Goal: Task Accomplishment & Management: Manage account settings

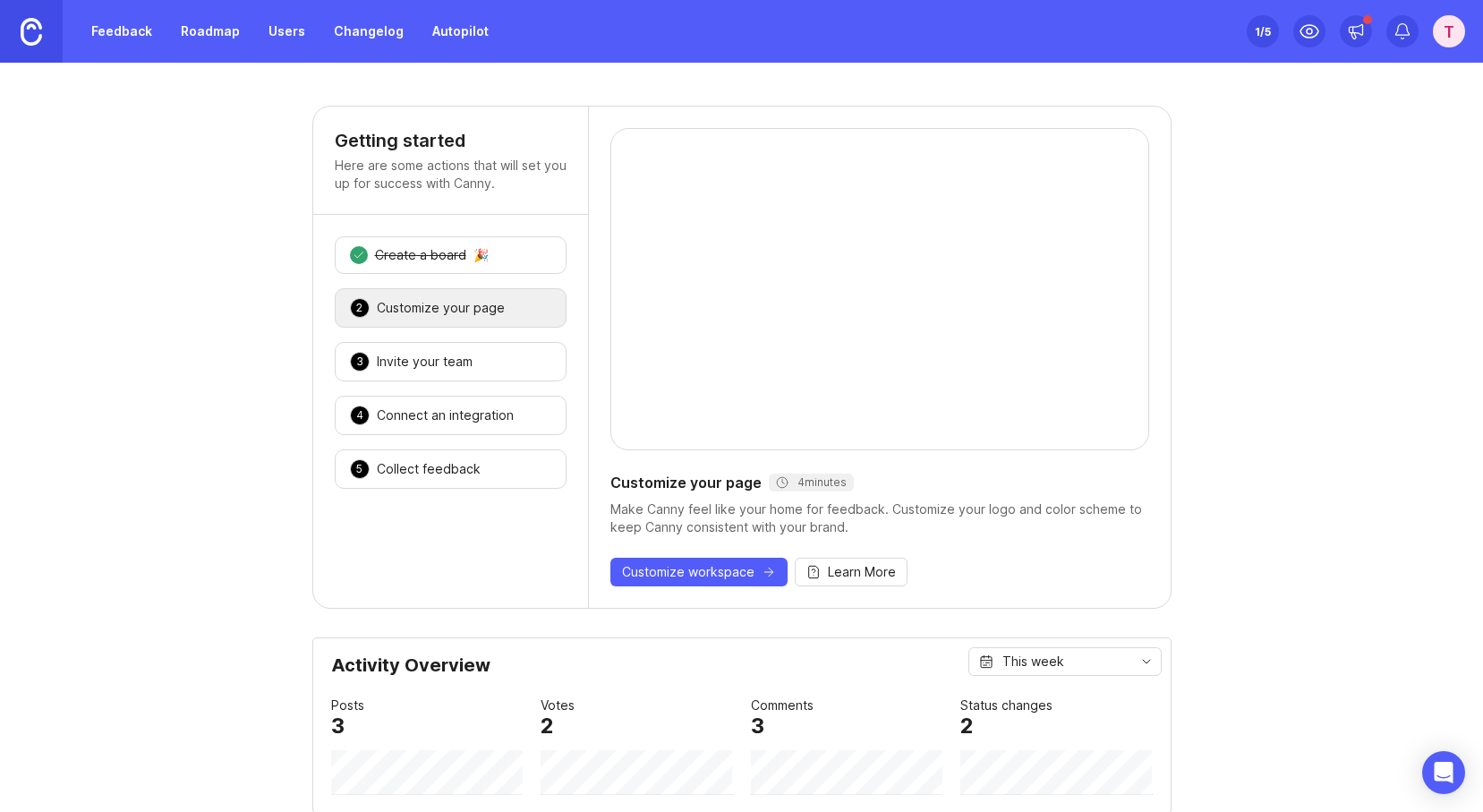
click at [201, 32] on link "Roadmap" at bounding box center [211, 31] width 80 height 33
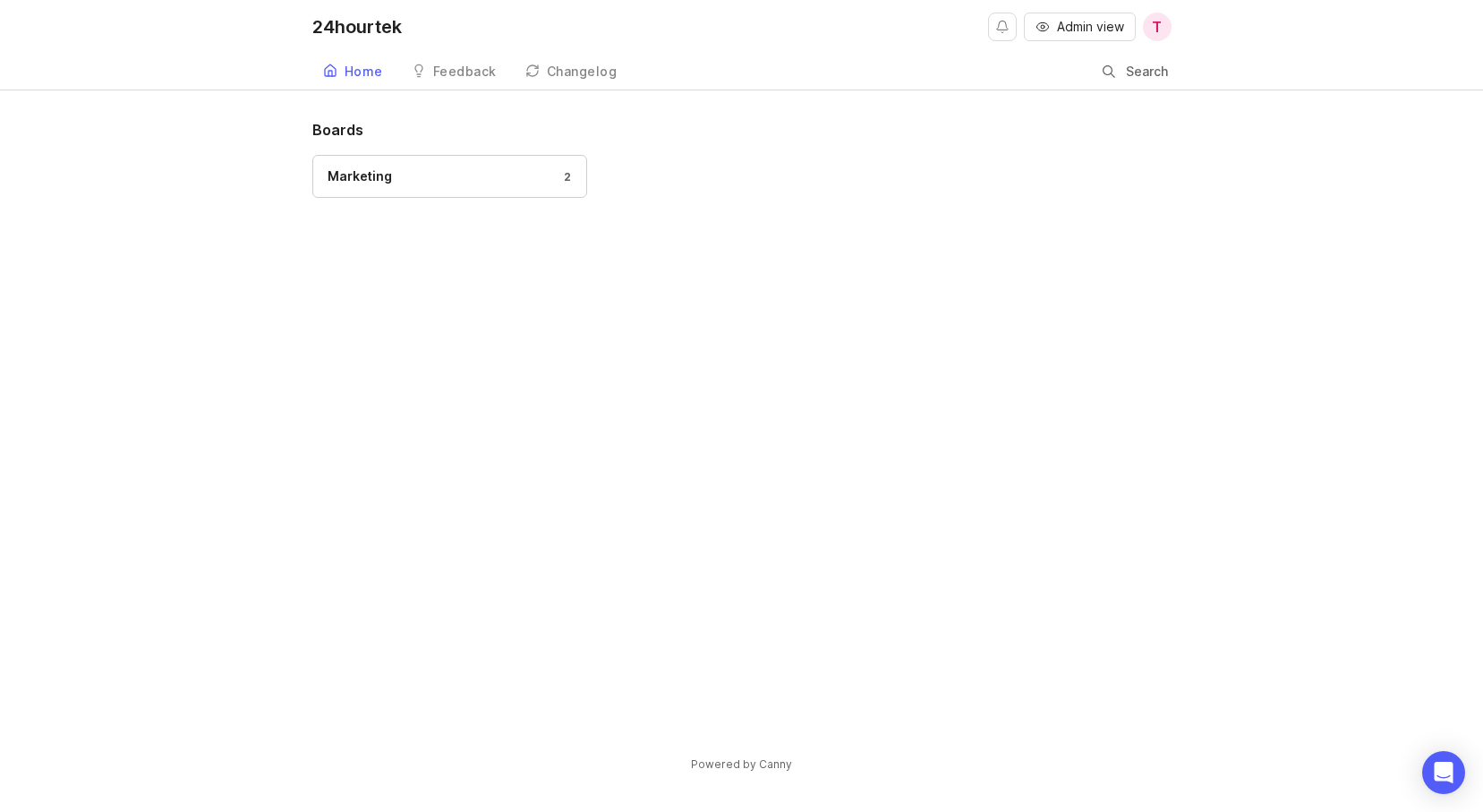
click at [429, 170] on div "Marketing 2" at bounding box center [450, 176] width 244 height 20
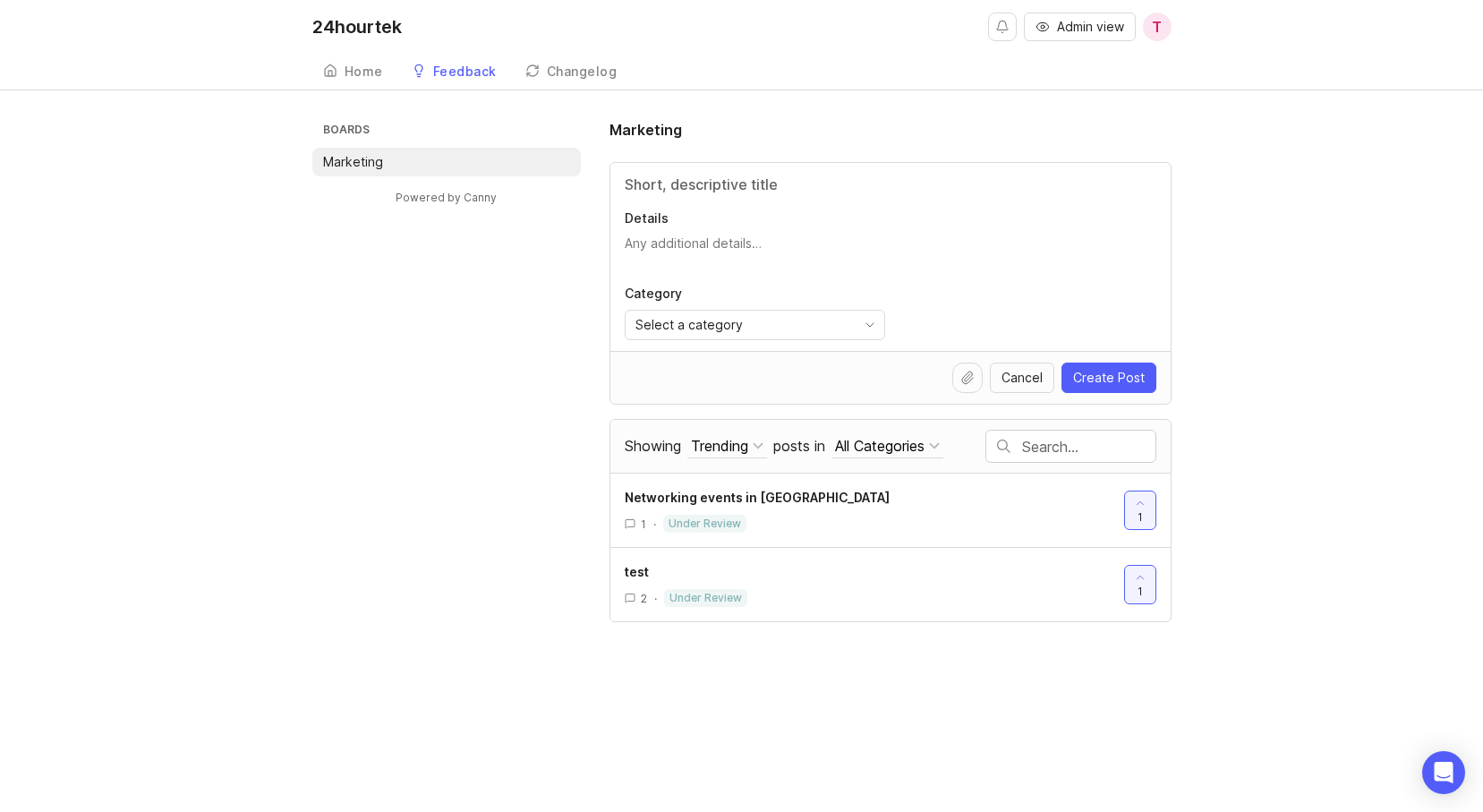
click at [352, 66] on div "Home" at bounding box center [363, 71] width 38 height 12
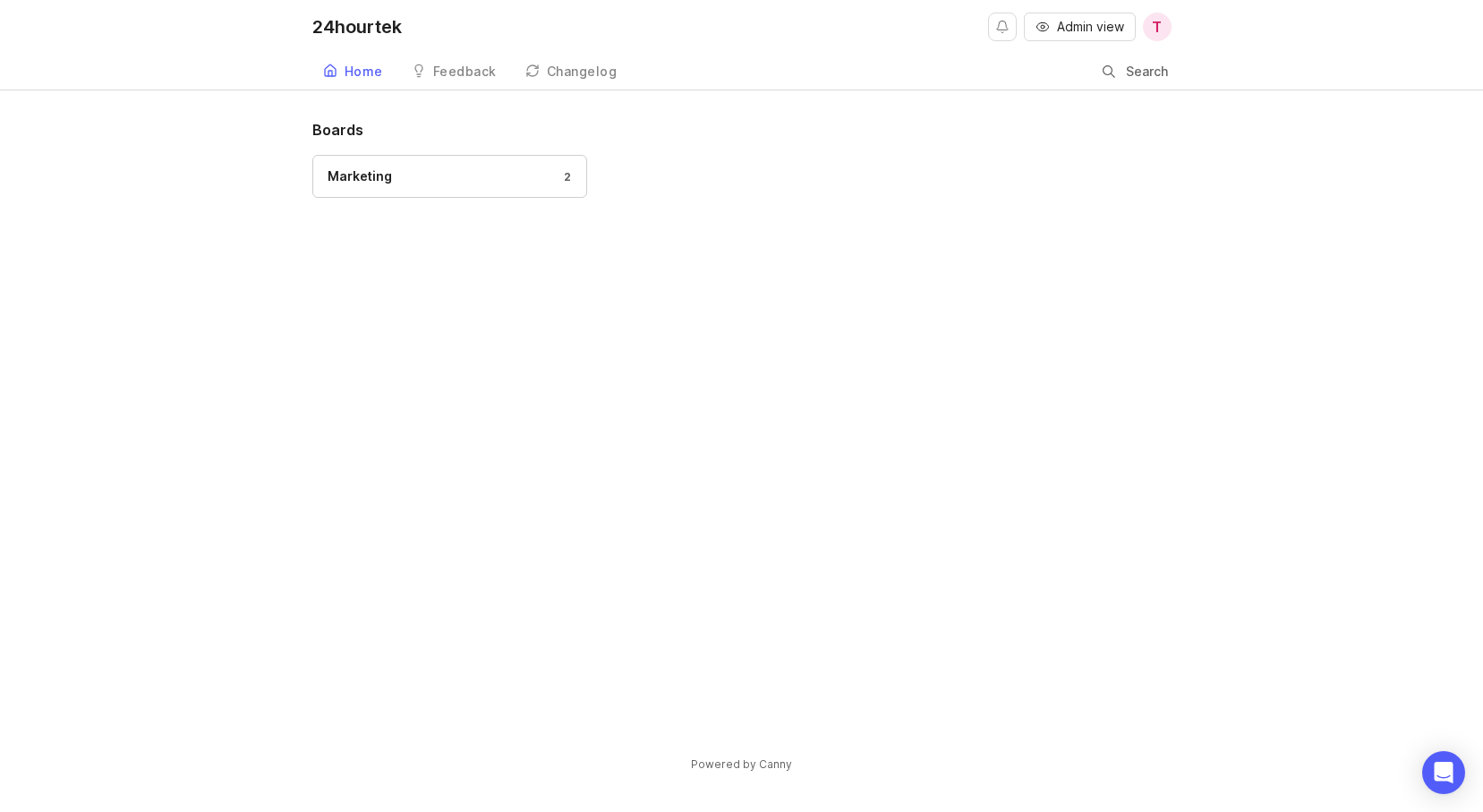
click at [590, 57] on link "Changelog" at bounding box center [572, 72] width 114 height 36
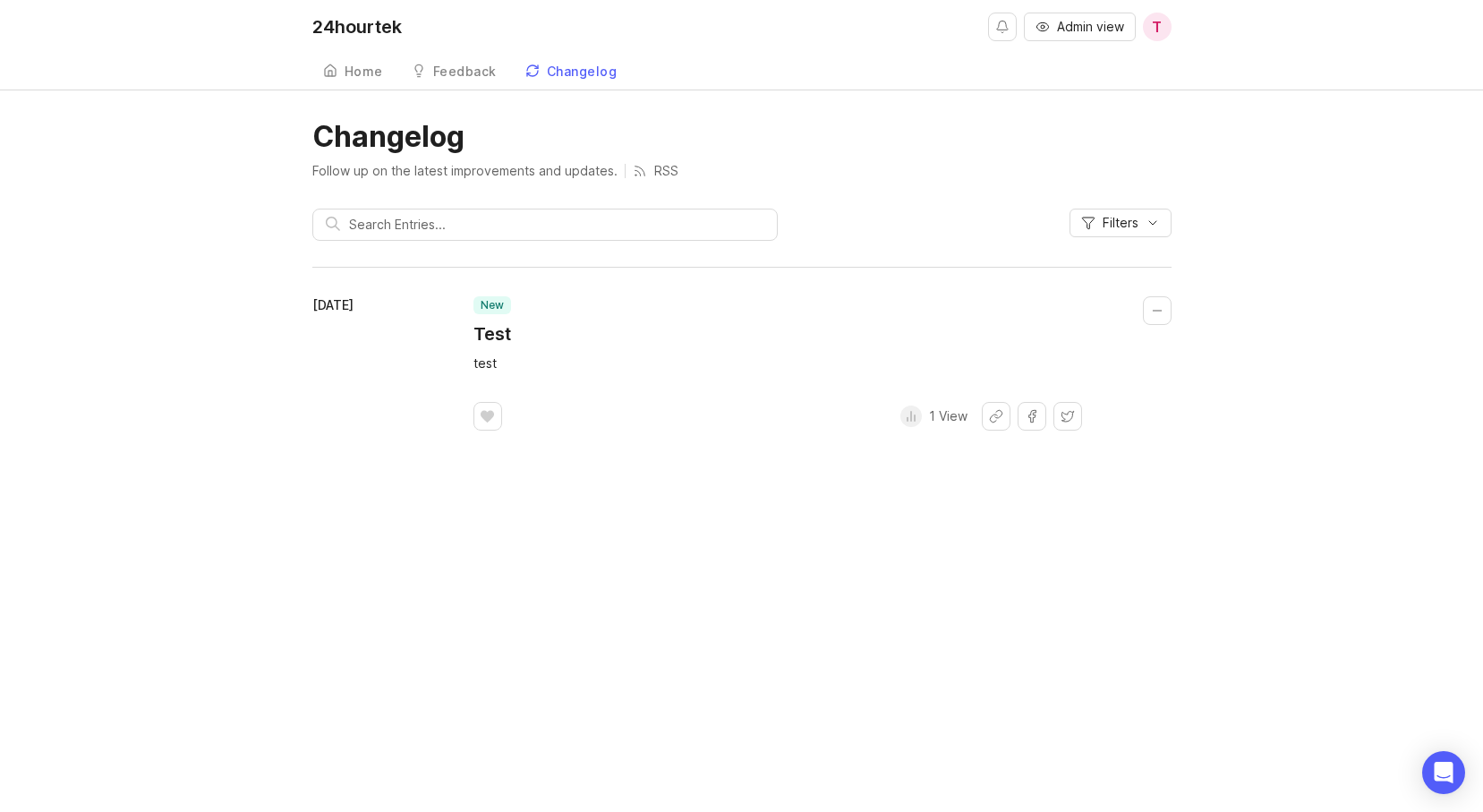
click at [377, 70] on div "Home" at bounding box center [363, 71] width 38 height 12
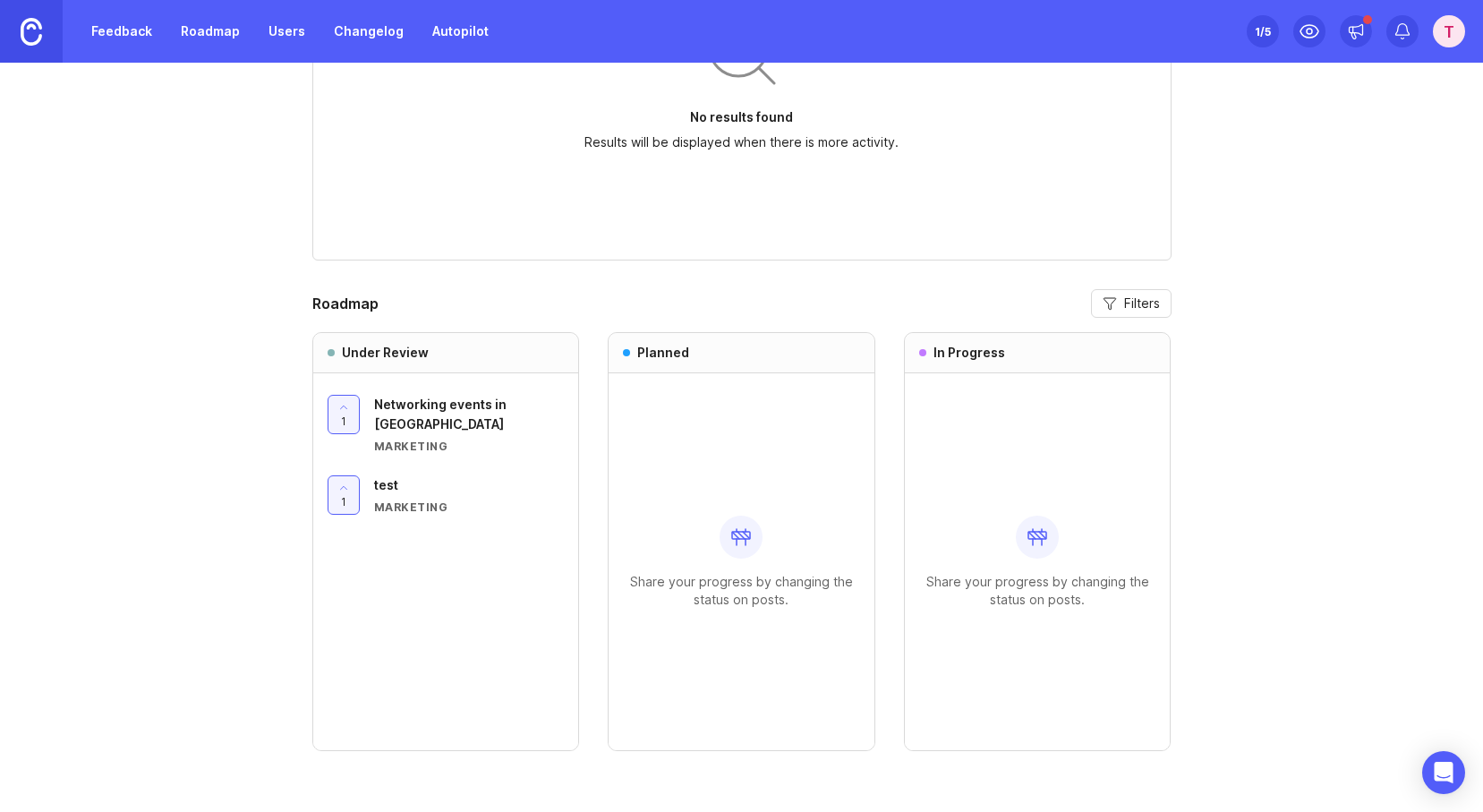
scroll to position [1455, 0]
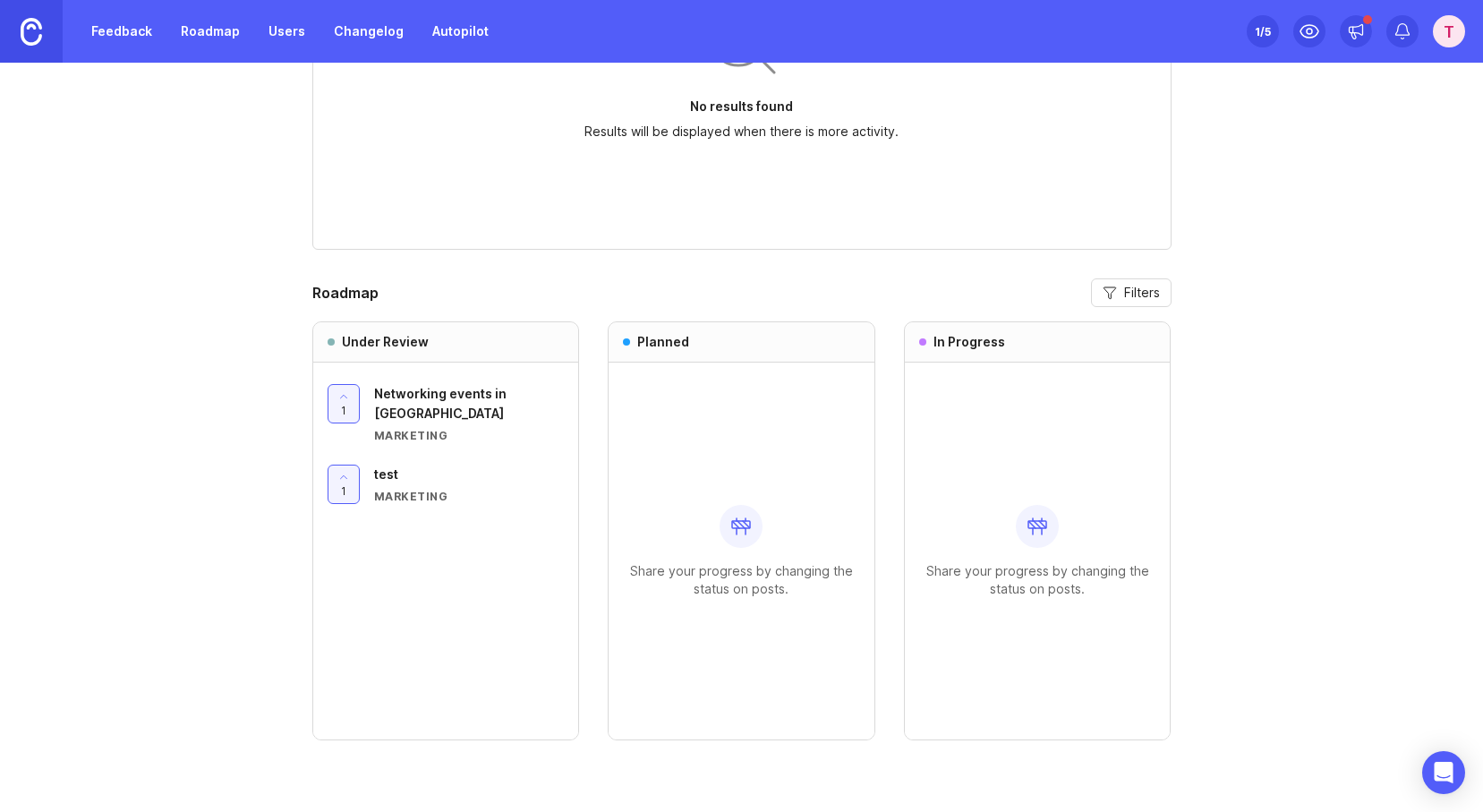
drag, startPoint x: 343, startPoint y: 399, endPoint x: 588, endPoint y: 391, distance: 245.1
click at [645, 391] on div "Under Review 1 Networking events in [GEOGRAPHIC_DATA] Marketing 1 test Marketin…" at bounding box center [742, 531] width 859 height 419
click at [404, 394] on span "Networking events in [GEOGRAPHIC_DATA]" at bounding box center [441, 402] width 132 height 34
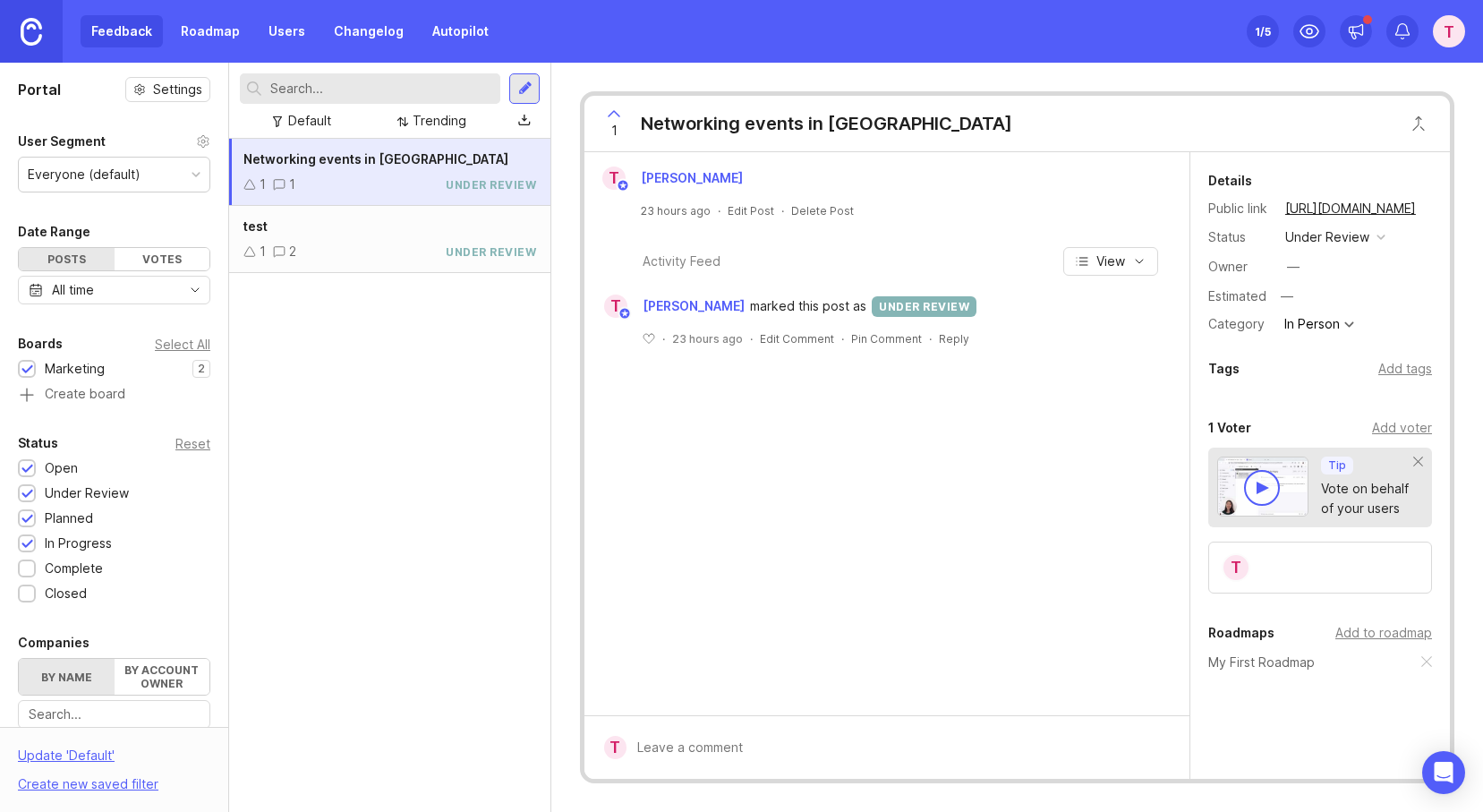
click at [245, 251] on icon at bounding box center [250, 251] width 11 height 9
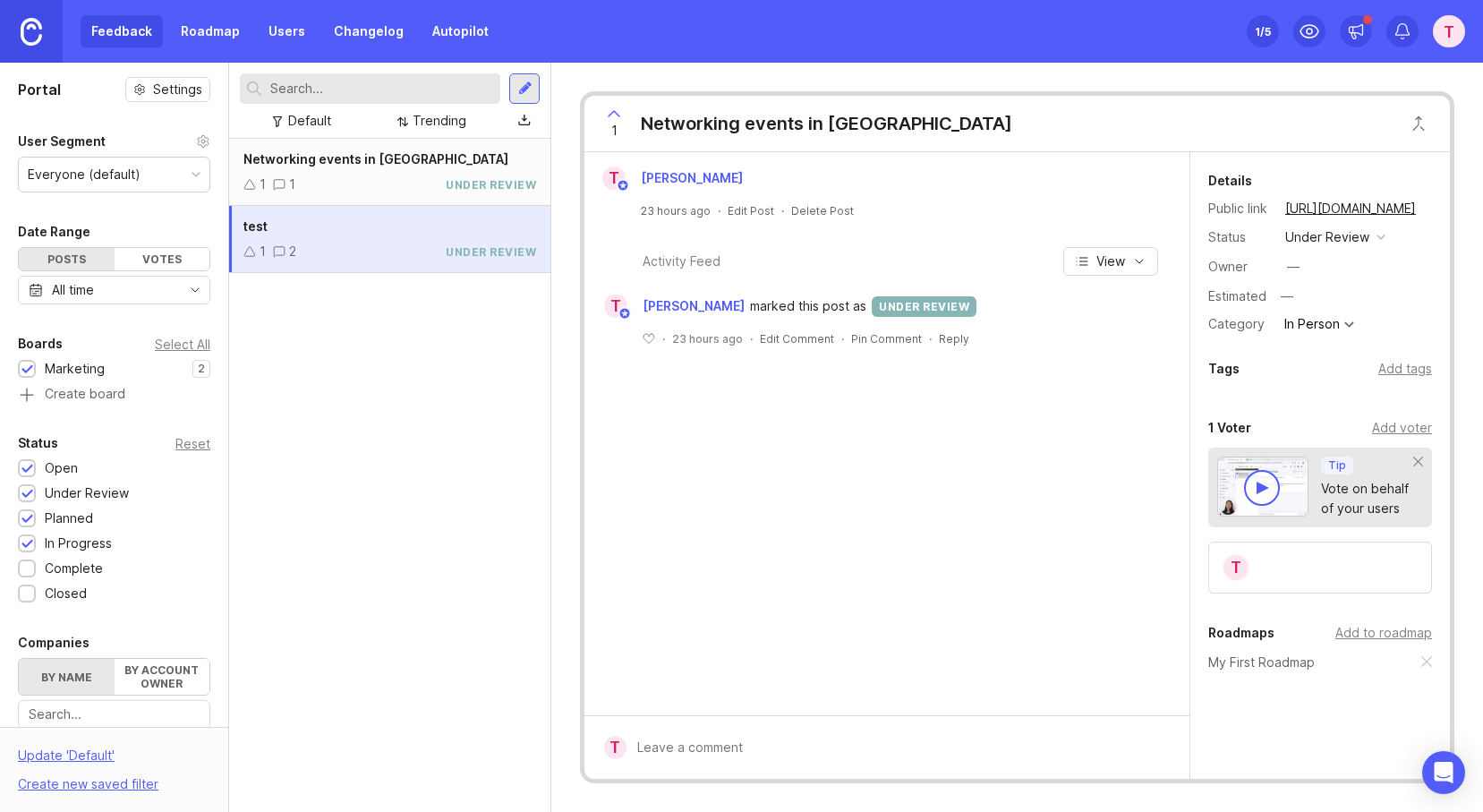
click at [247, 250] on icon at bounding box center [250, 251] width 11 height 9
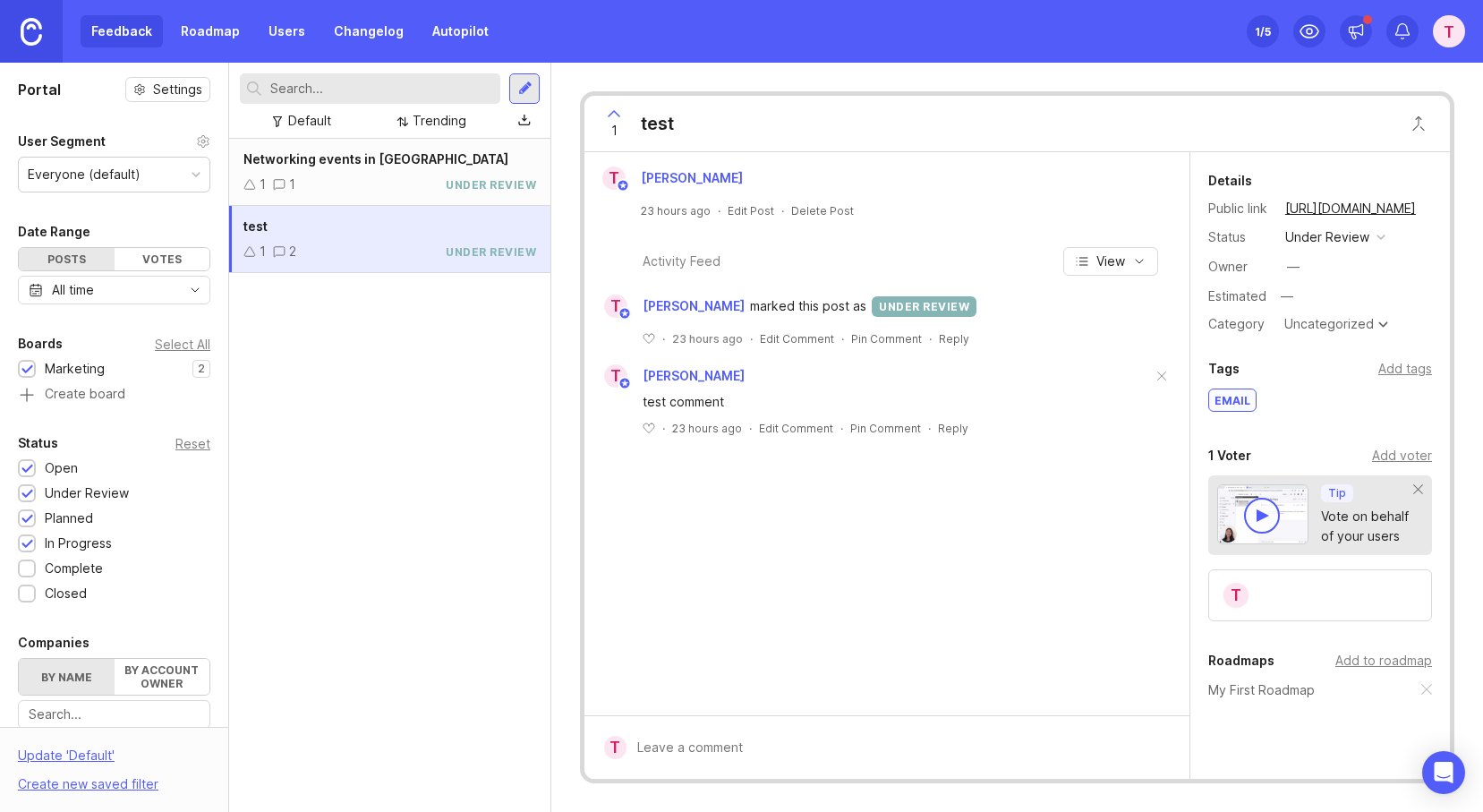
click at [1340, 242] on div "under review" at bounding box center [1327, 237] width 84 height 20
click at [1336, 359] on progress "in progress" at bounding box center [1334, 369] width 109 height 34
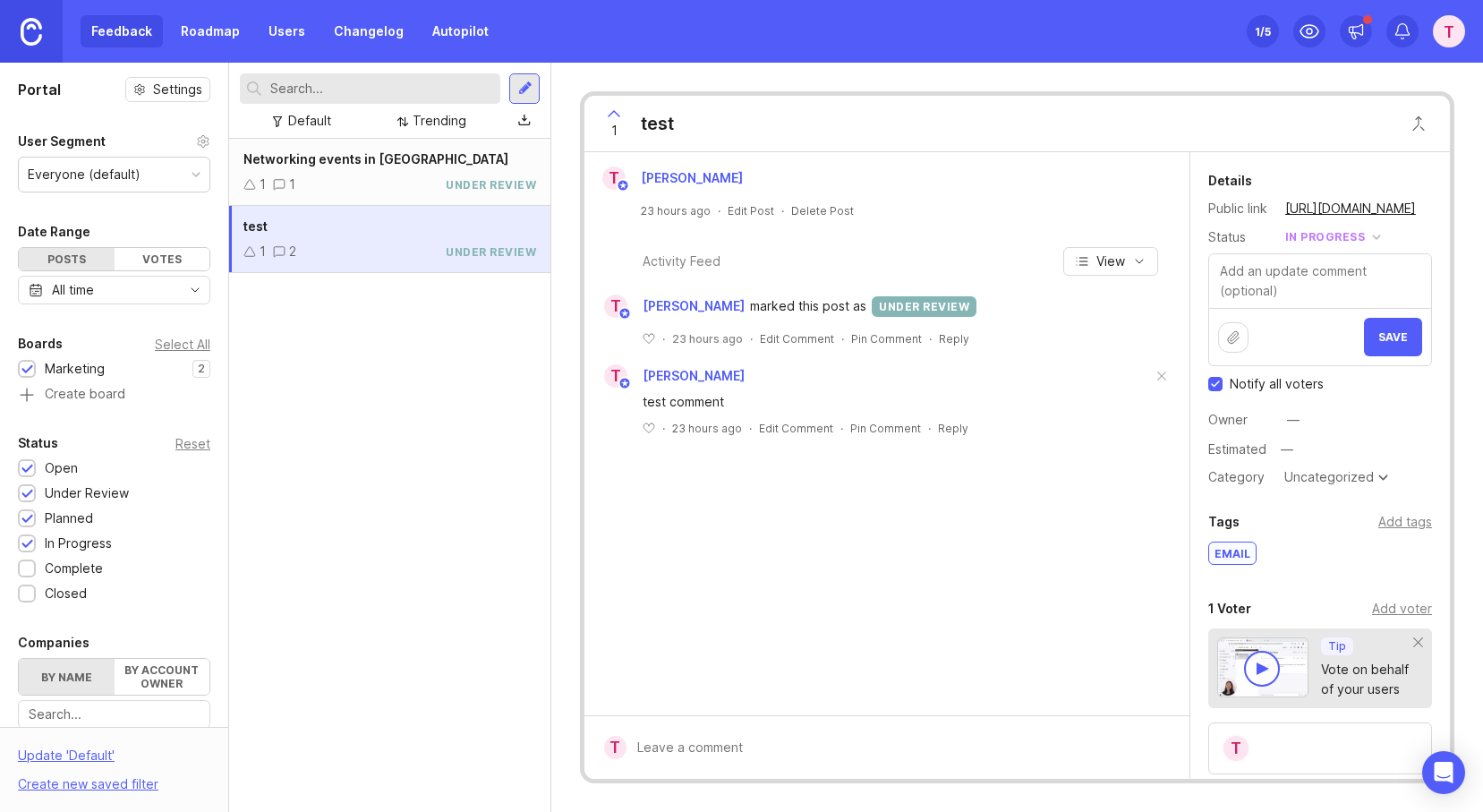
click at [1383, 331] on span "Save" at bounding box center [1394, 337] width 30 height 13
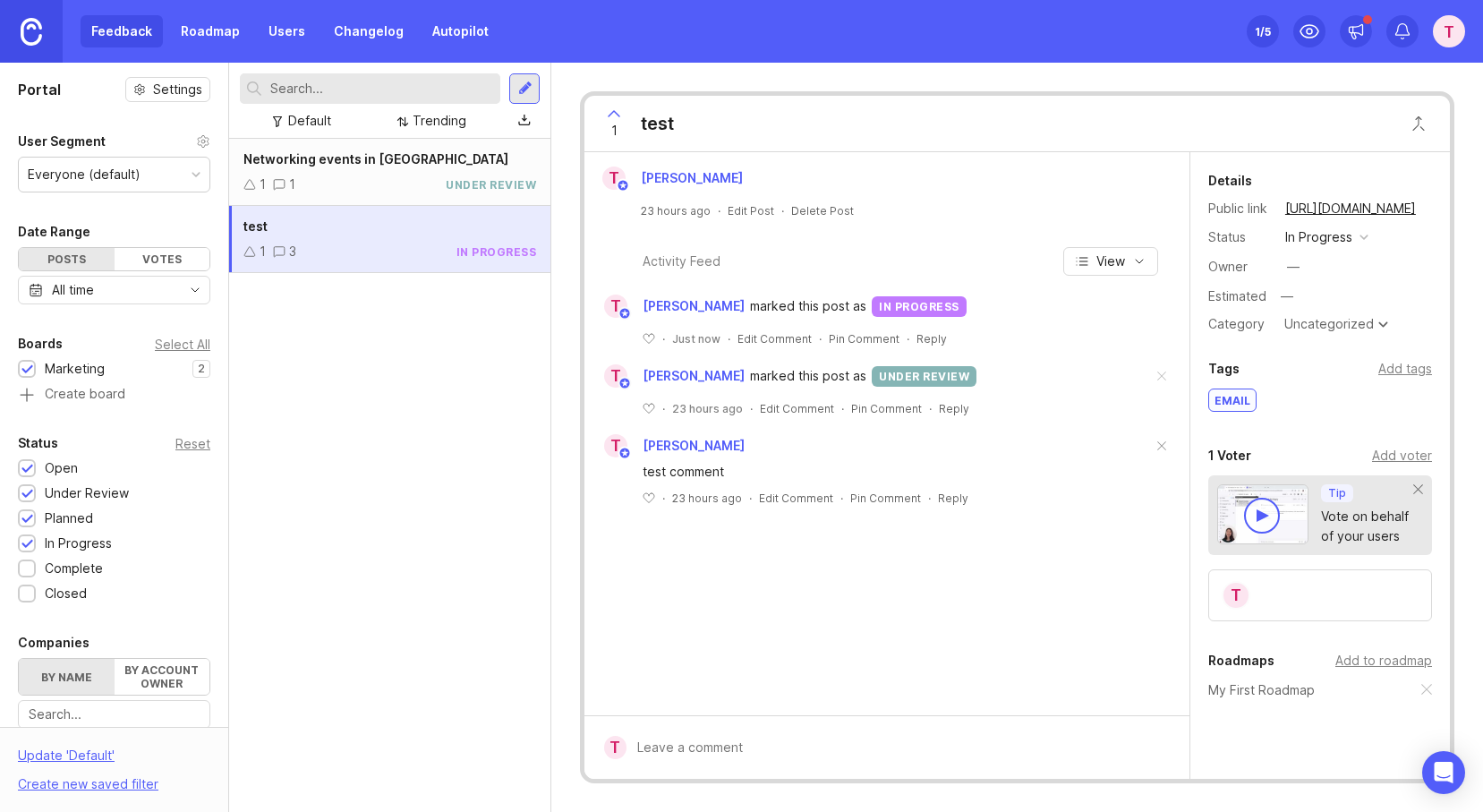
click at [213, 30] on link "Roadmap" at bounding box center [211, 31] width 80 height 33
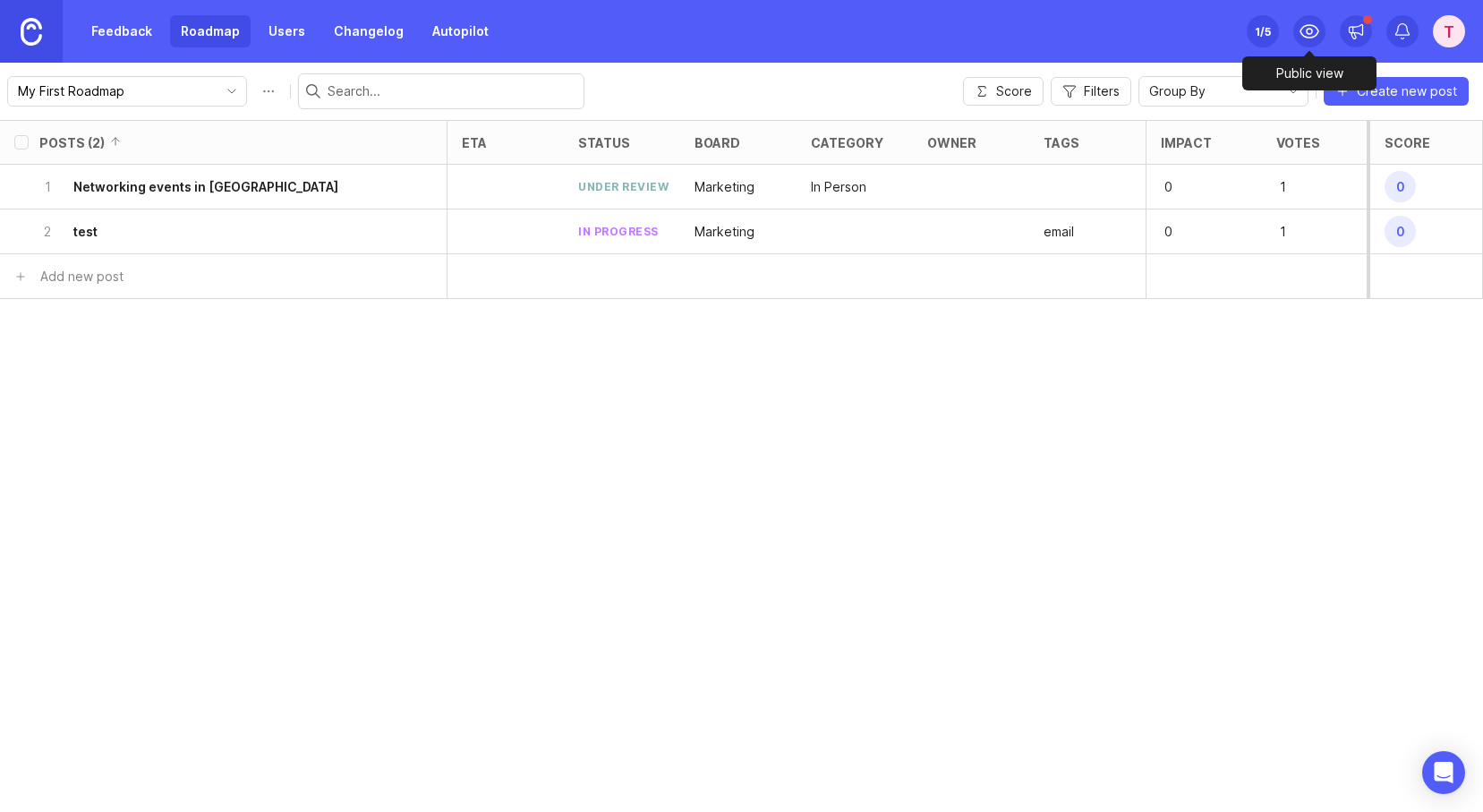
click at [1301, 33] on icon at bounding box center [1309, 31] width 18 height 12
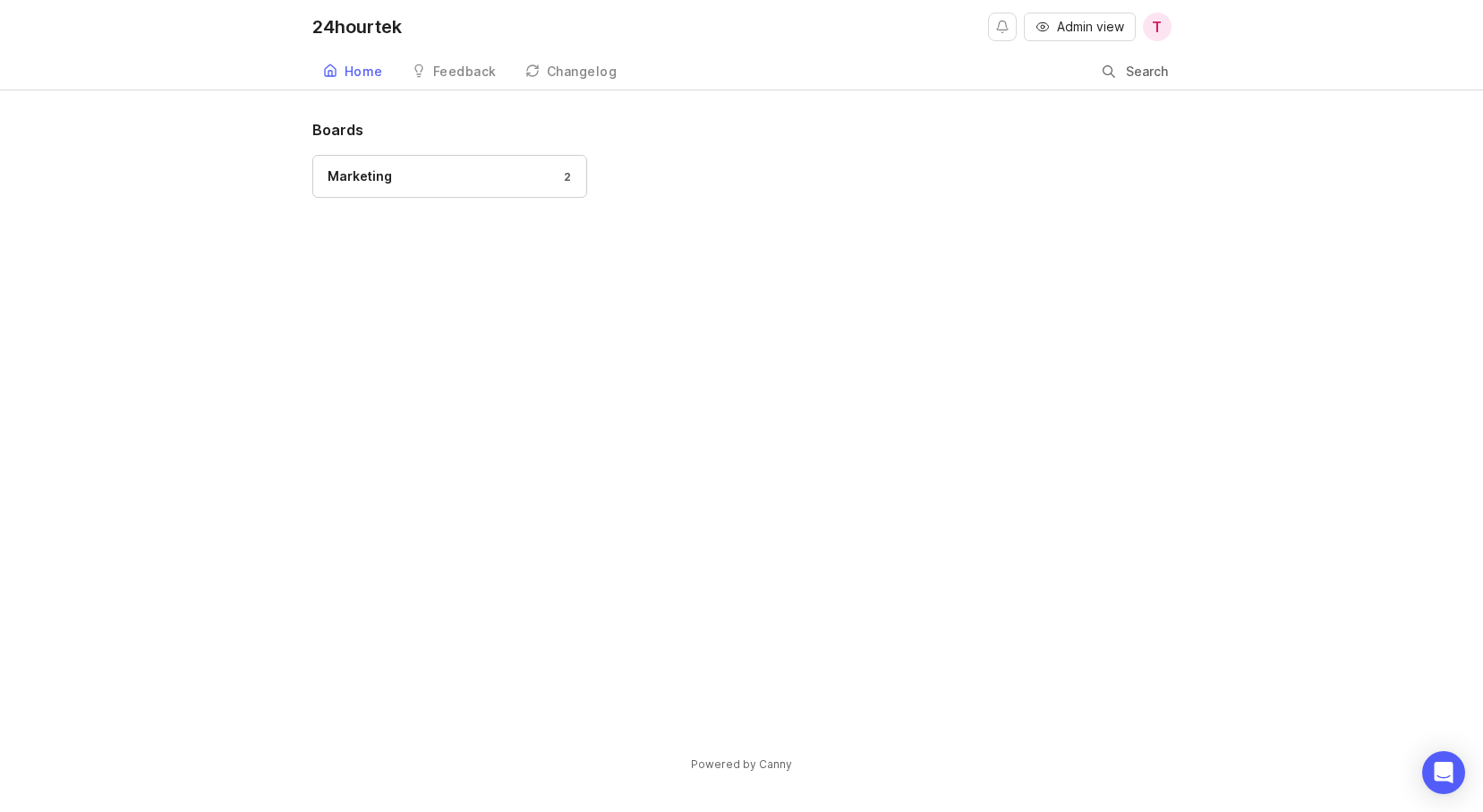
click at [346, 81] on link "Home" at bounding box center [352, 72] width 81 height 36
click at [1069, 28] on span "Admin view" at bounding box center [1091, 26] width 67 height 18
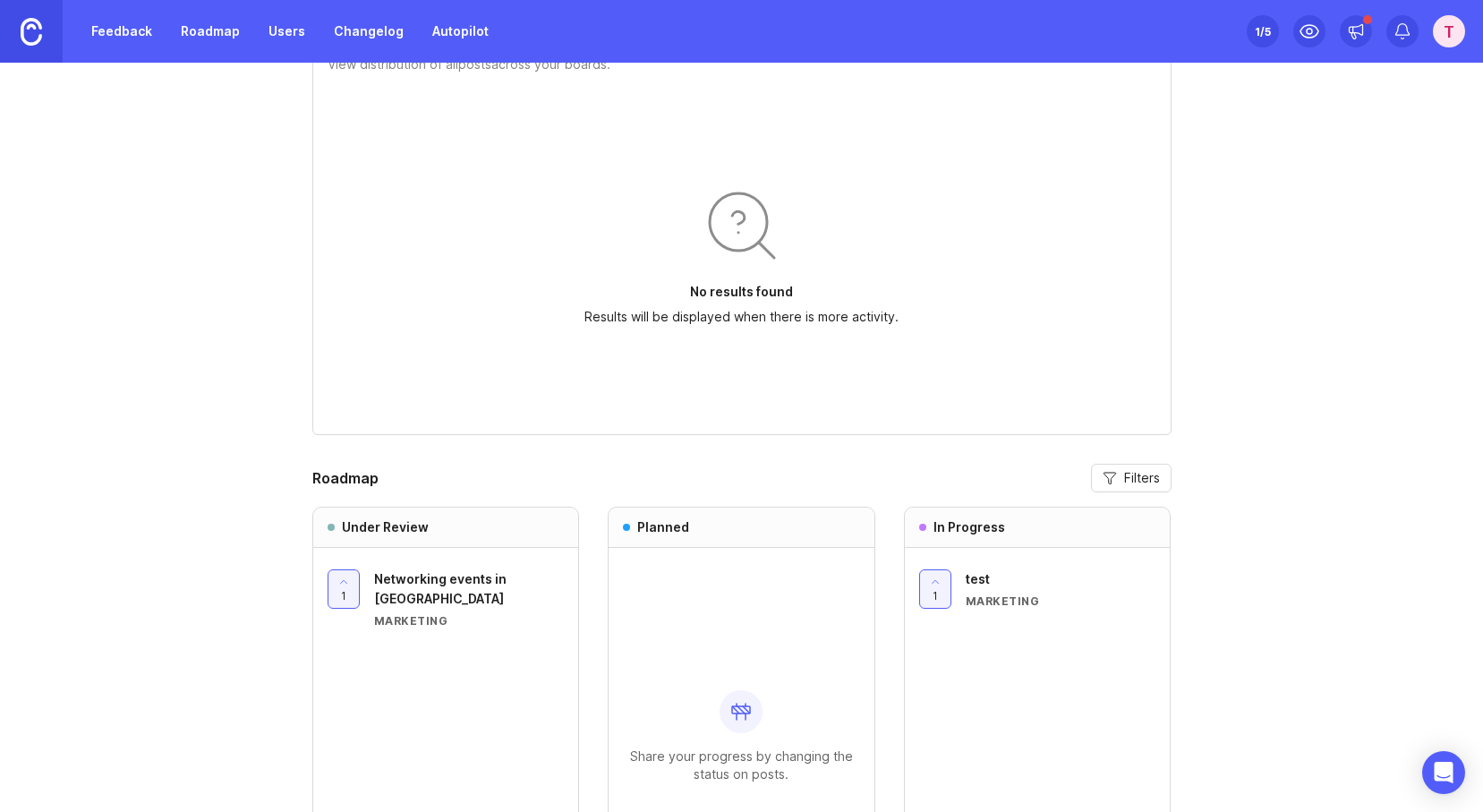
scroll to position [1455, 0]
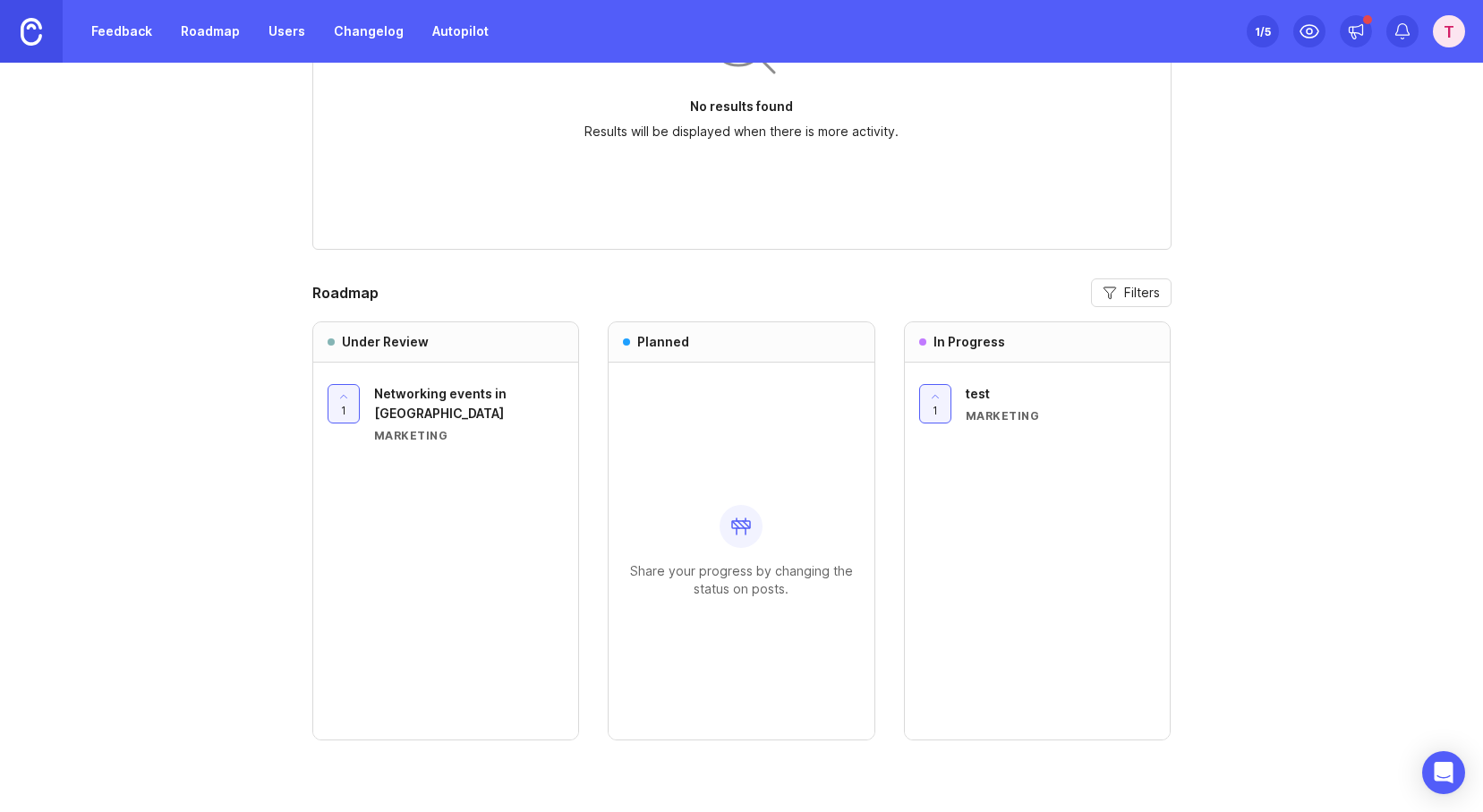
click at [1125, 295] on span "Filters" at bounding box center [1142, 292] width 35 height 18
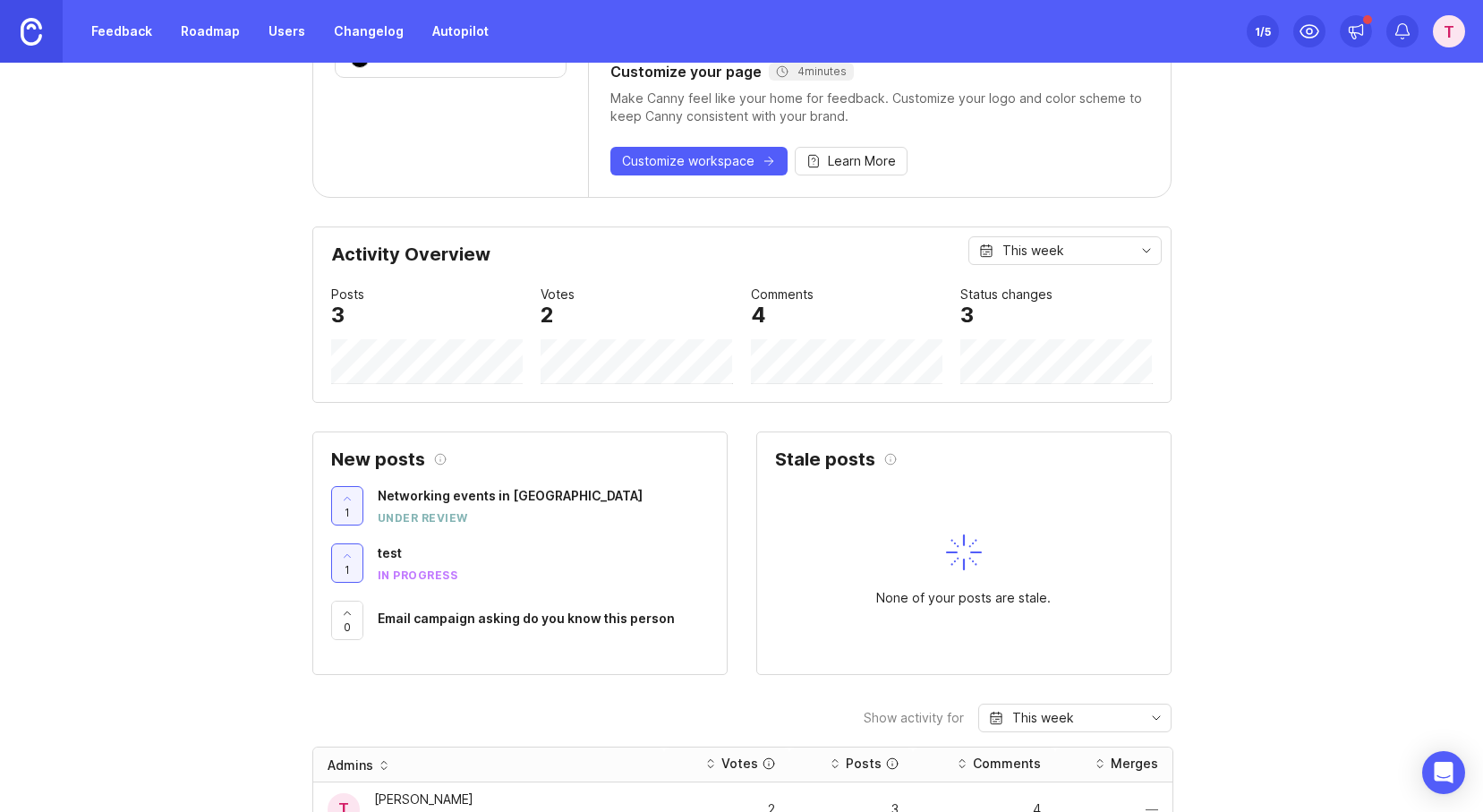
scroll to position [525, 0]
